Goal: Navigation & Orientation: Find specific page/section

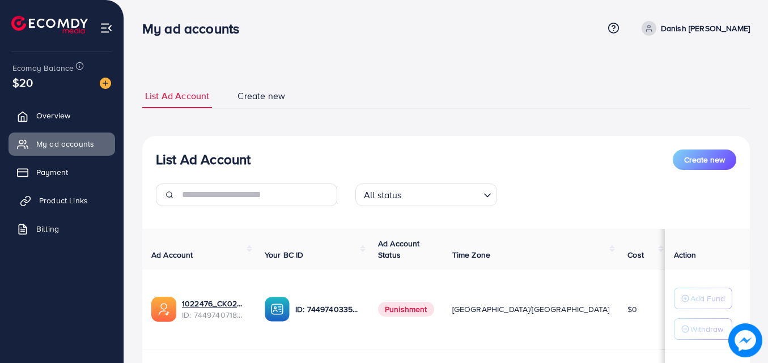
click at [57, 200] on span "Product Links" at bounding box center [63, 200] width 49 height 11
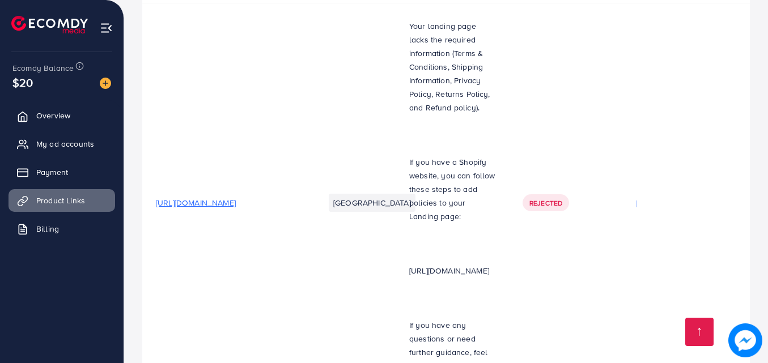
scroll to position [6892, 0]
